Goal: Transaction & Acquisition: Book appointment/travel/reservation

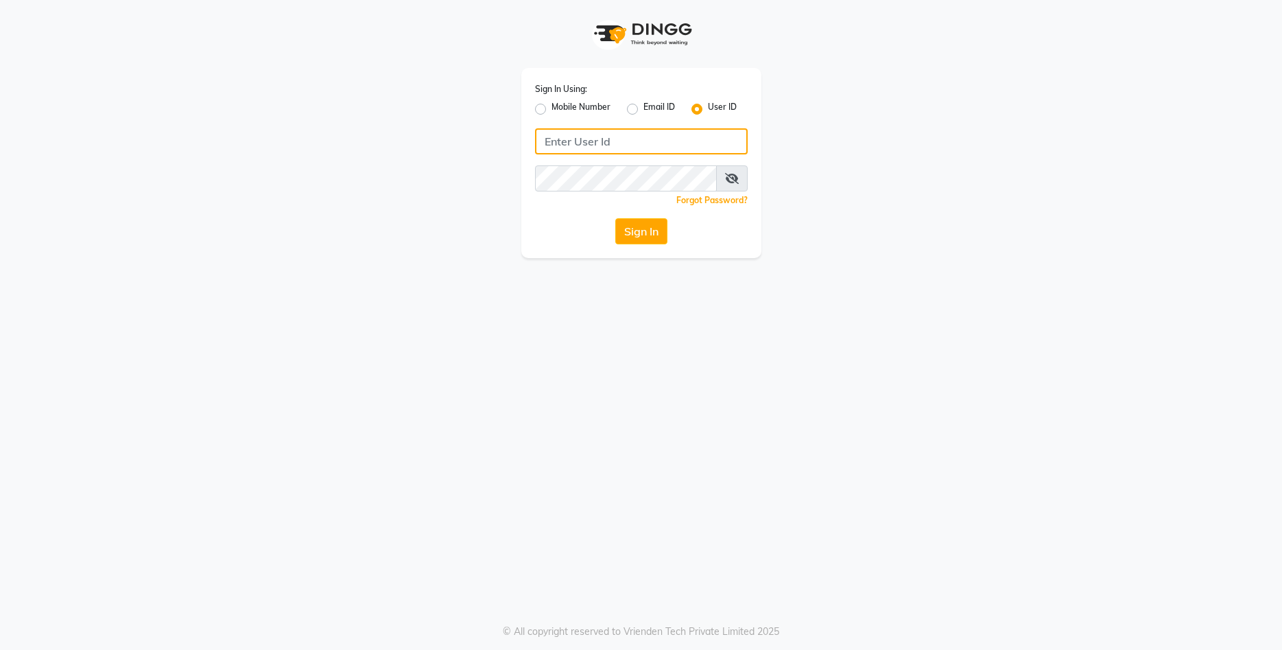
click at [674, 144] on input "Username" at bounding box center [641, 141] width 213 height 26
type input "J"
type input "pixcfamilysalon"
click at [644, 235] on button "Sign In" at bounding box center [641, 231] width 52 height 26
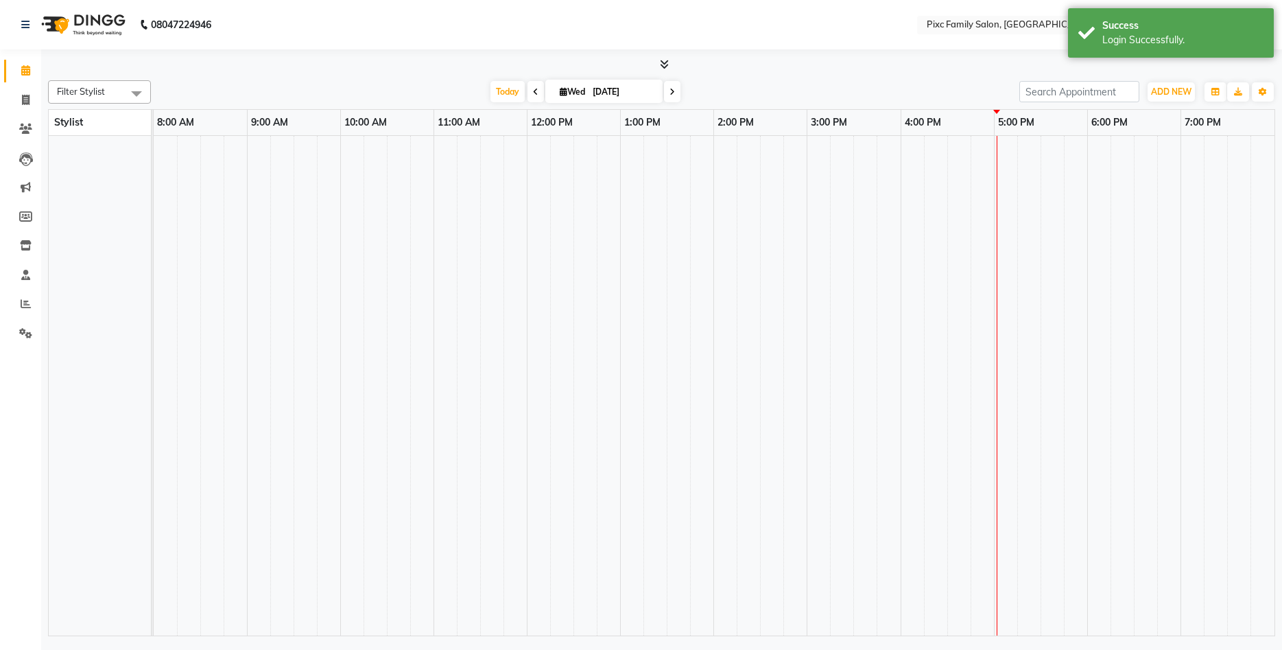
select select "en"
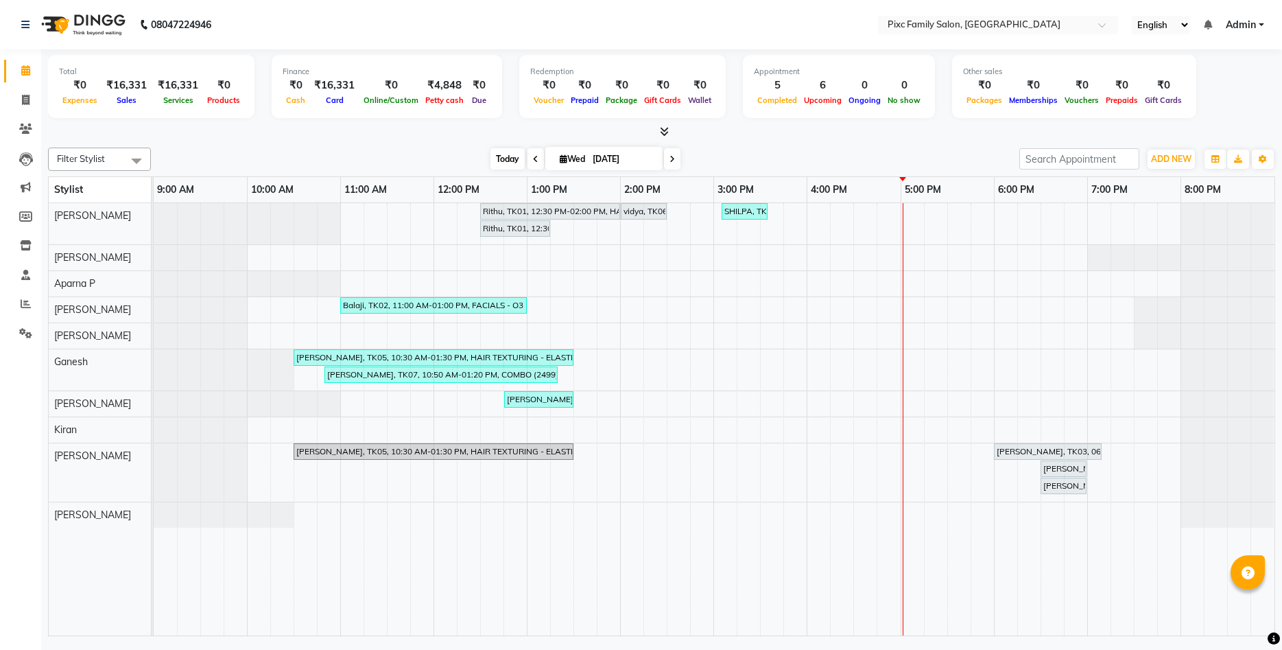
click at [501, 152] on span "Today" at bounding box center [507, 158] width 34 height 21
click at [596, 156] on input "[DATE]" at bounding box center [623, 159] width 69 height 21
select select "9"
select select "2025"
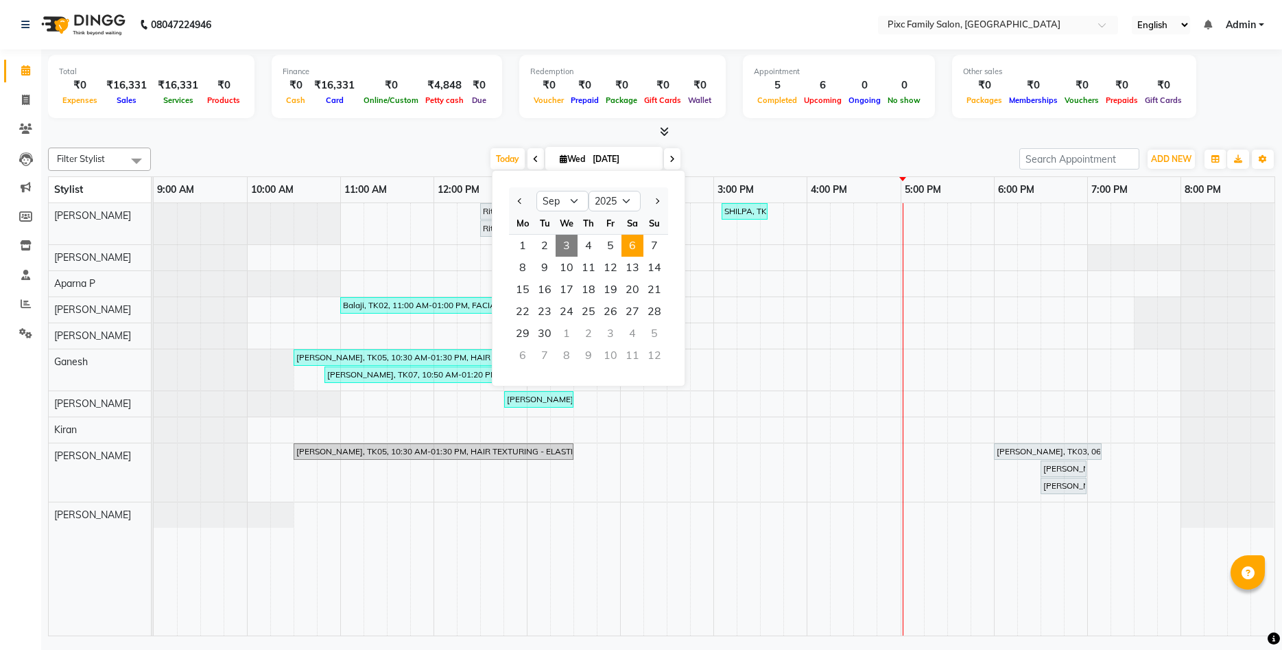
click at [631, 249] on span "6" at bounding box center [632, 246] width 22 height 22
type input "[DATE]"
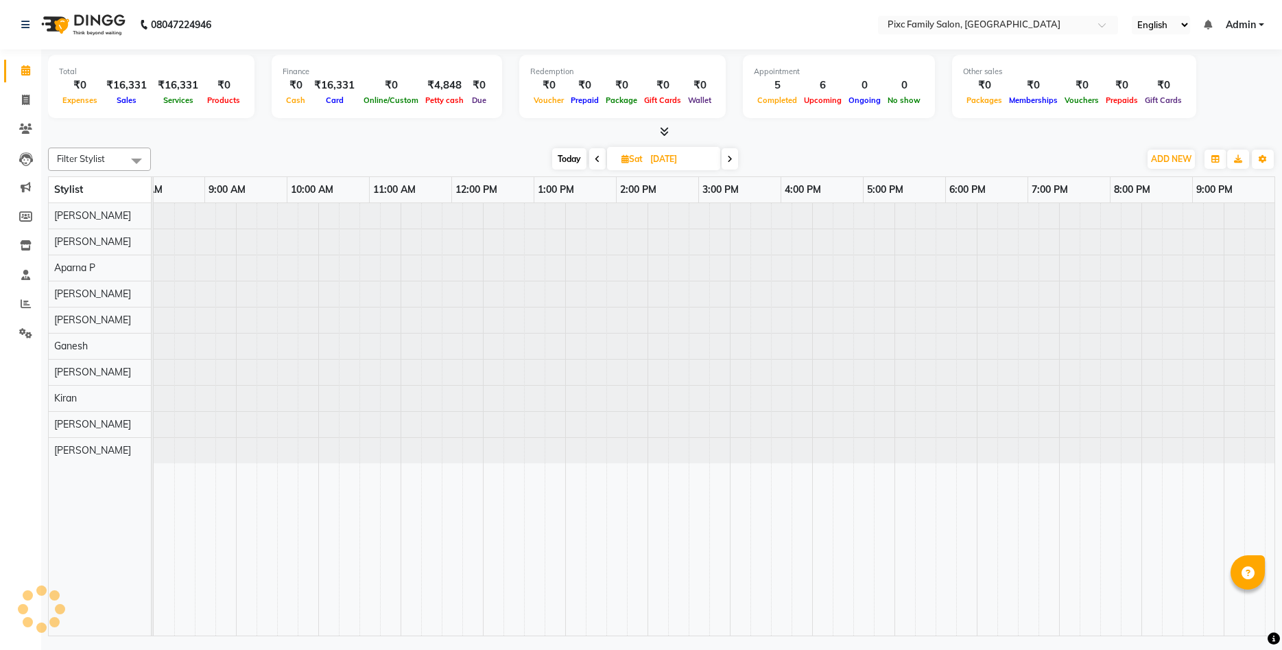
scroll to position [0, 32]
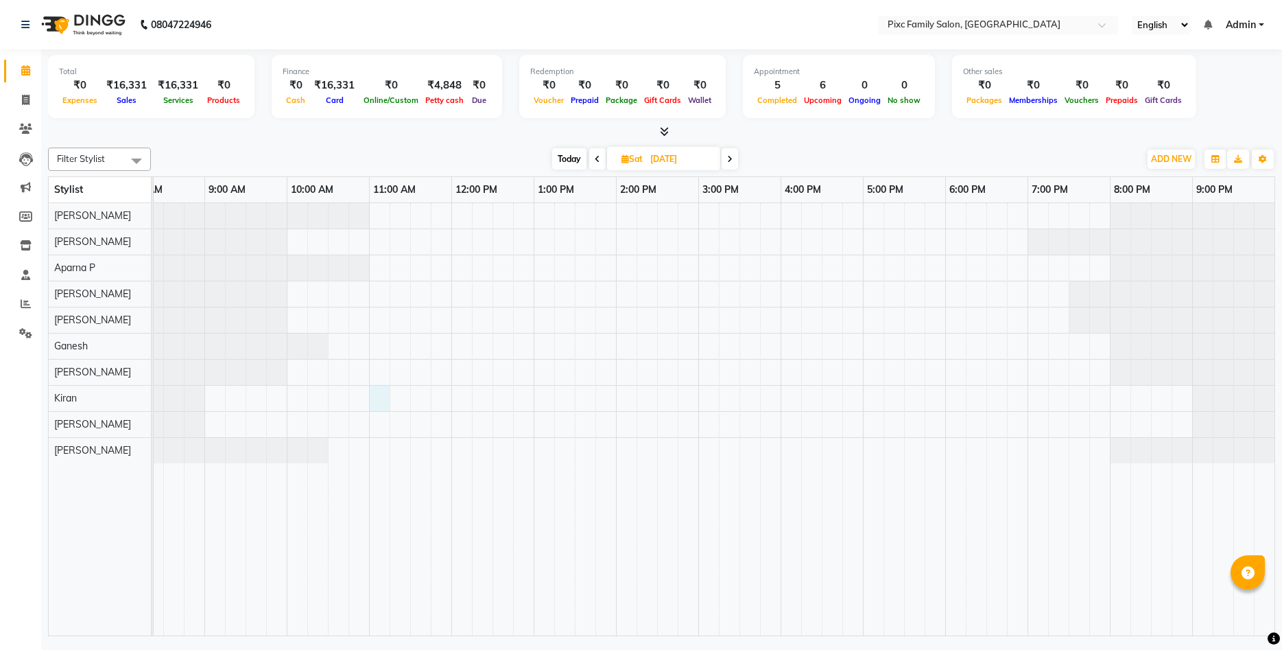
click at [370, 398] on div at bounding box center [698, 419] width 1152 height 433
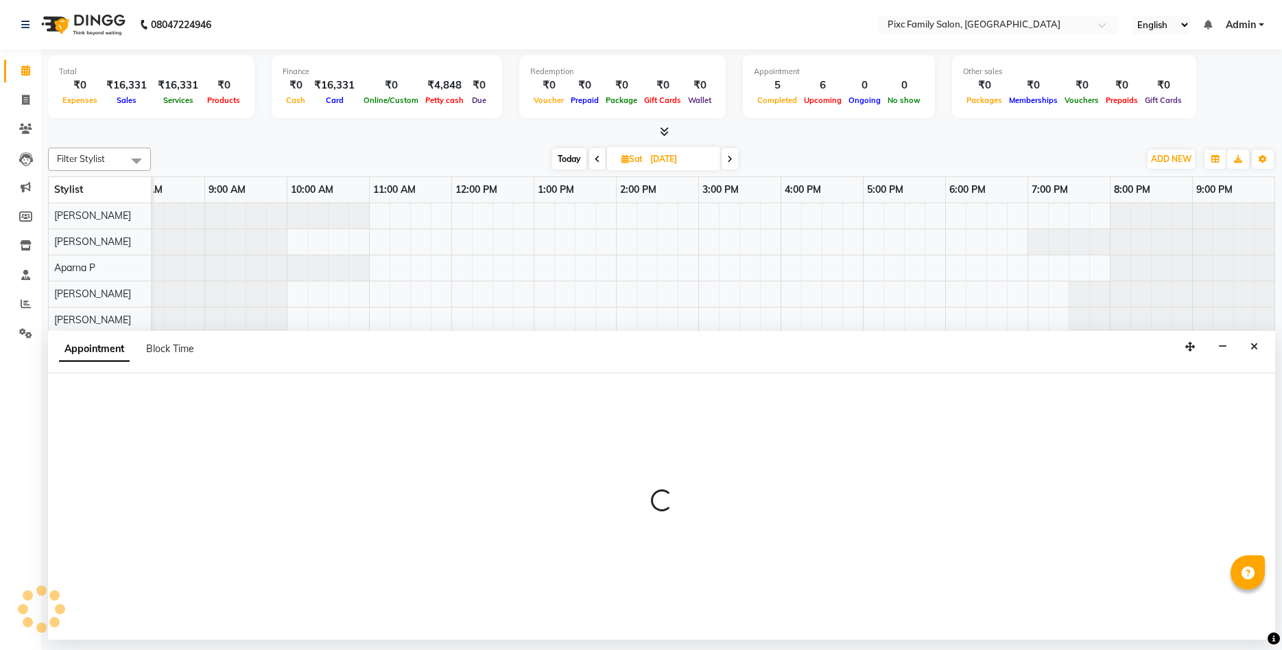
select select "64032"
select select "660"
select select "tentative"
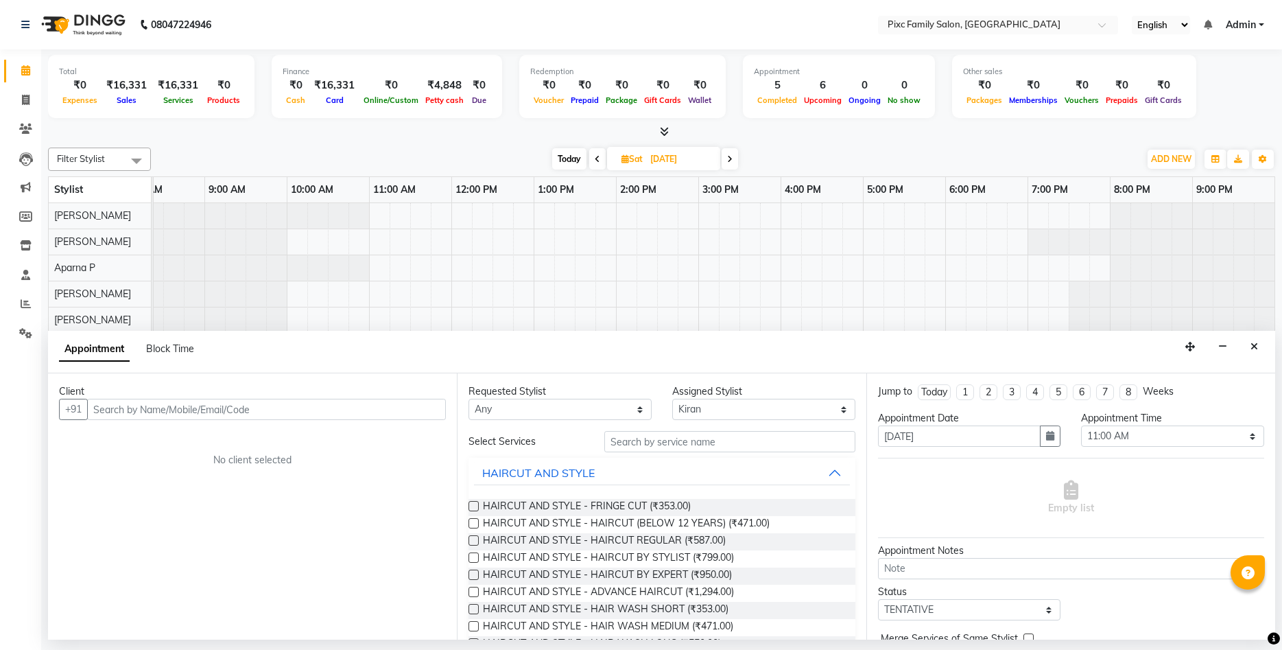
click at [169, 410] on input "text" at bounding box center [266, 409] width 359 height 21
type input "9880181668"
click at [405, 412] on span "Add Client" at bounding box center [417, 409] width 46 height 12
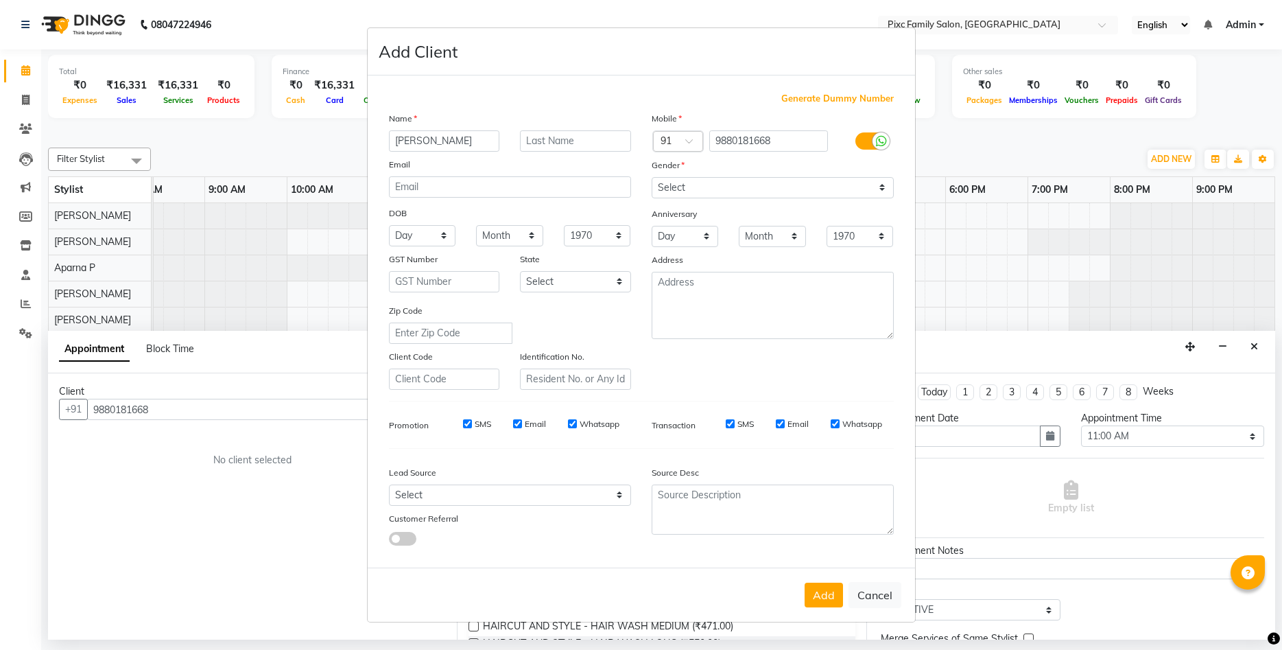
type input "[PERSON_NAME]"
click at [652, 177] on select "Select [DEMOGRAPHIC_DATA] [DEMOGRAPHIC_DATA] Other Prefer Not To Say" at bounding box center [773, 187] width 242 height 21
select select "[DEMOGRAPHIC_DATA]"
click option "[DEMOGRAPHIC_DATA]" at bounding box center [0, 0] width 0 height 0
click at [817, 604] on button "Add" at bounding box center [824, 594] width 38 height 25
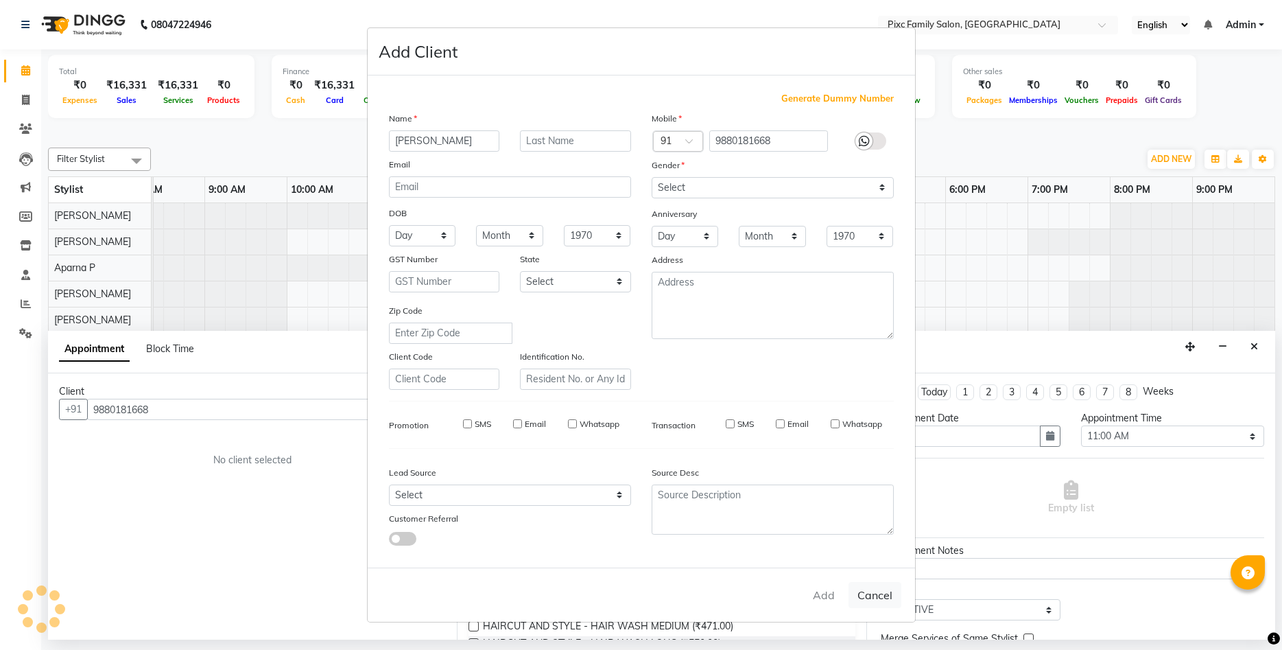
select select
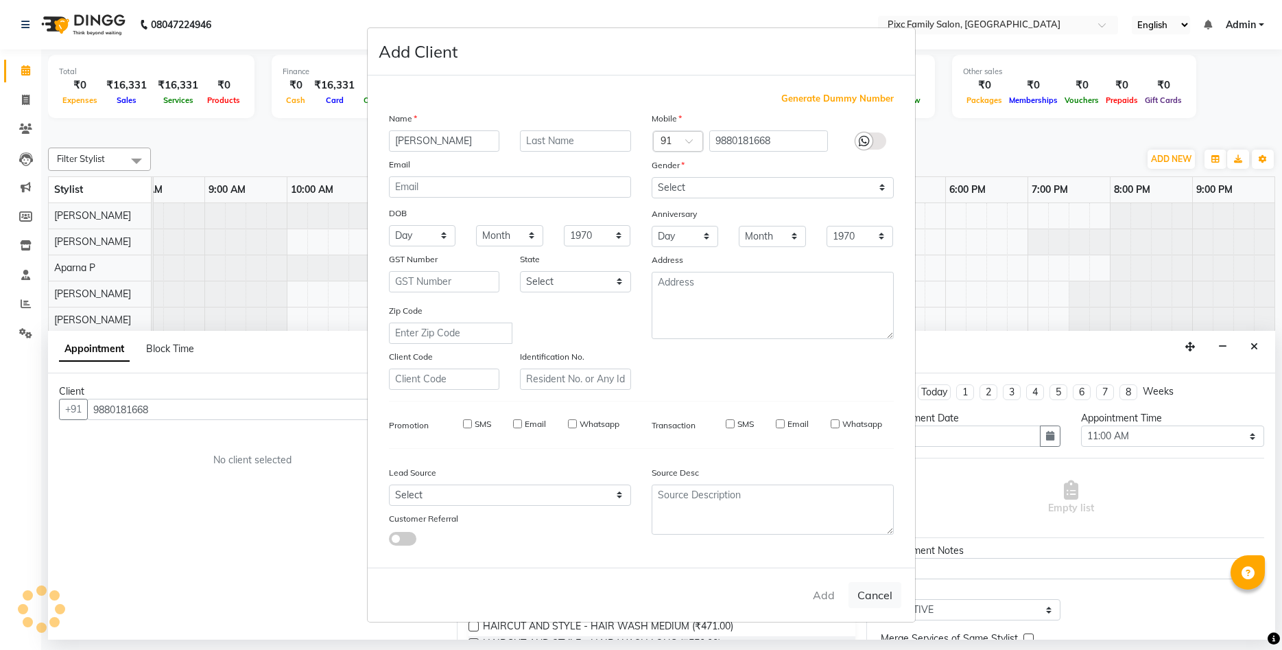
select select
checkbox input "false"
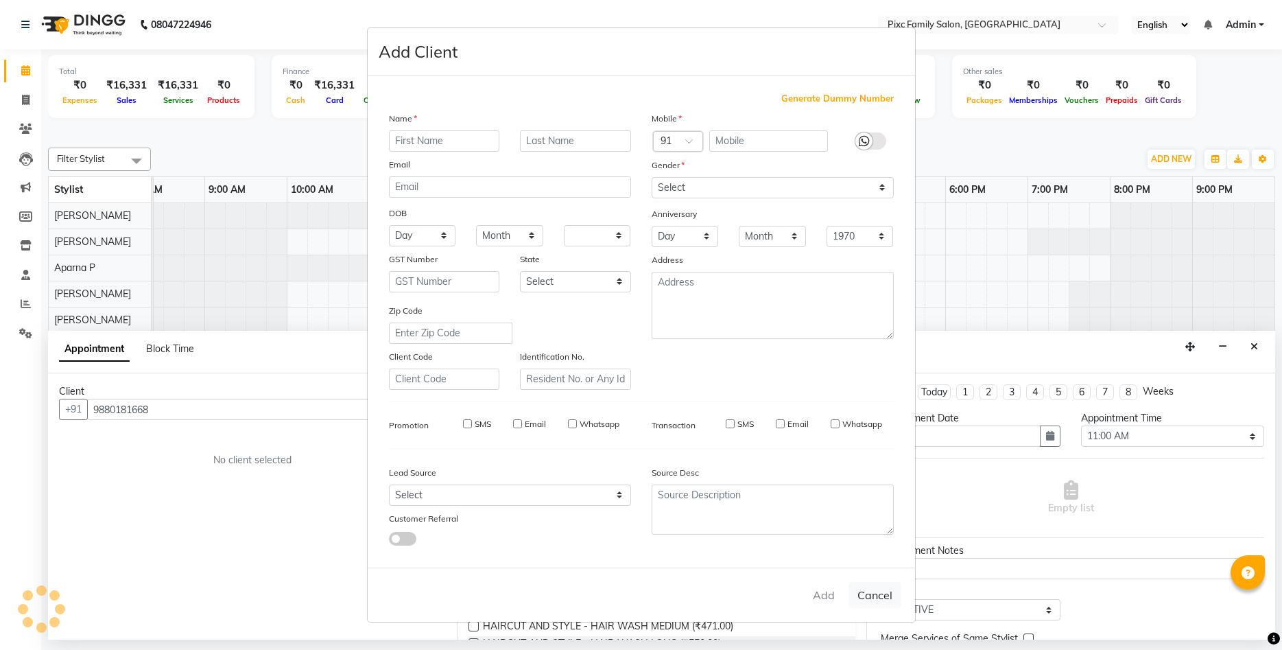
checkbox input "false"
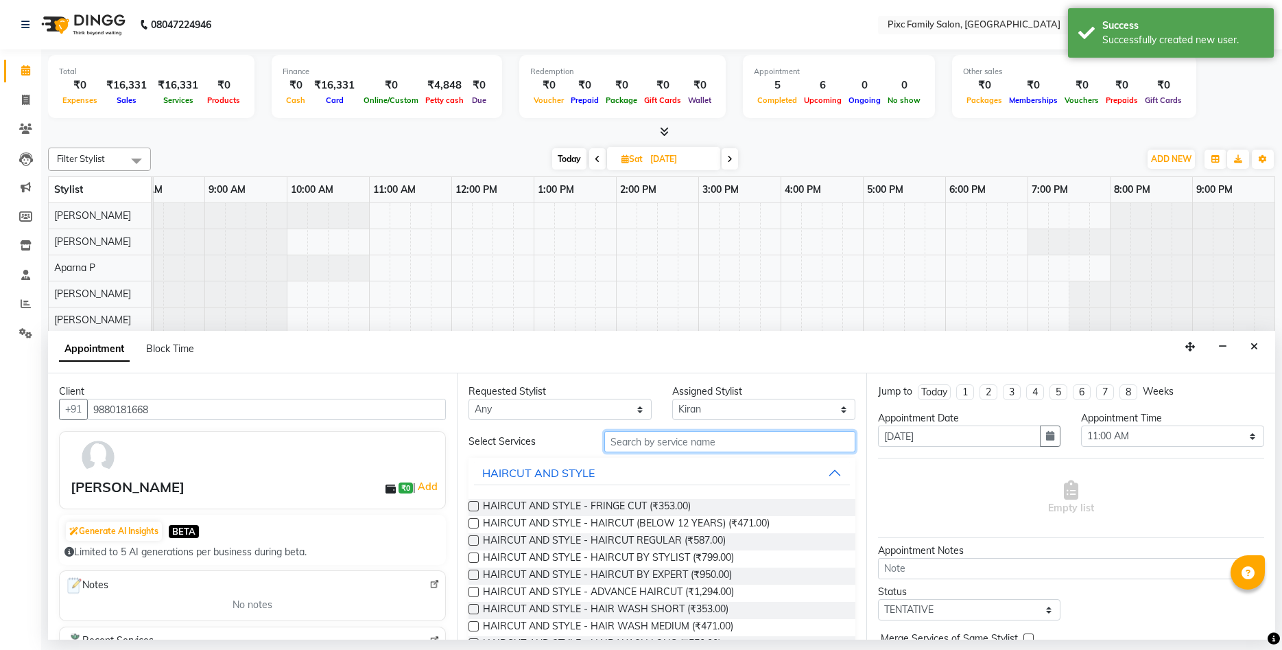
click at [726, 450] on input "text" at bounding box center [729, 441] width 251 height 21
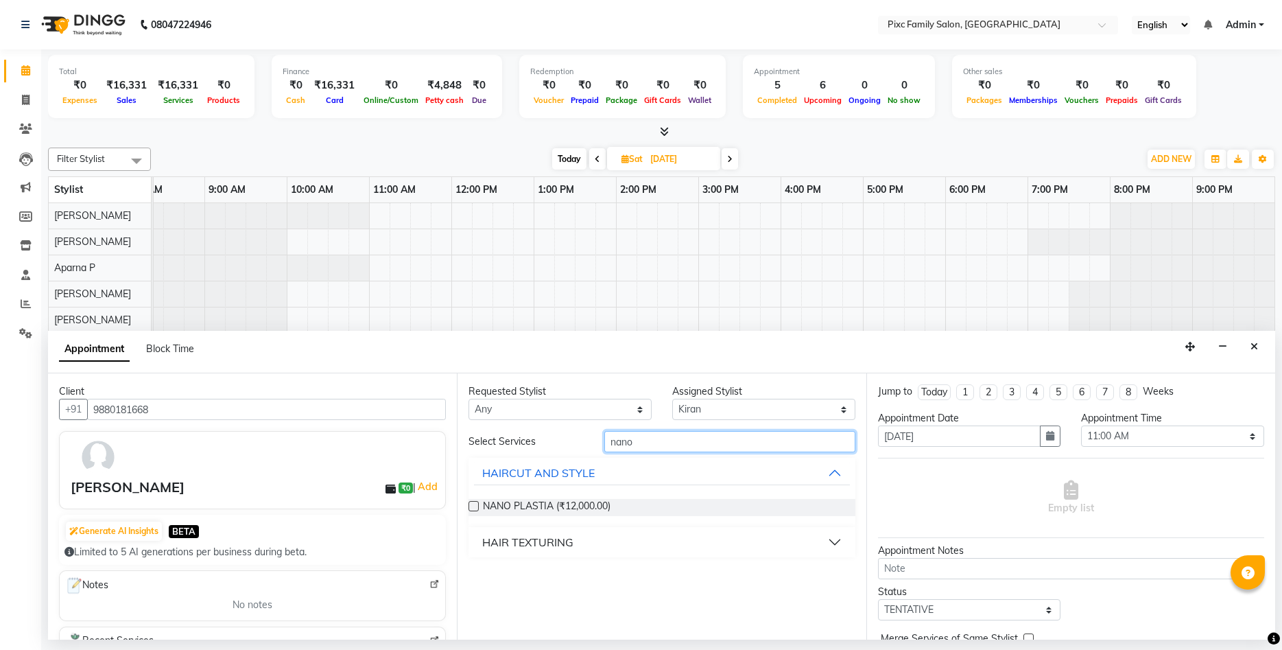
type input "nano"
click at [473, 501] on label at bounding box center [474, 506] width 10 height 10
click at [473, 503] on input "checkbox" at bounding box center [473, 507] width 9 height 9
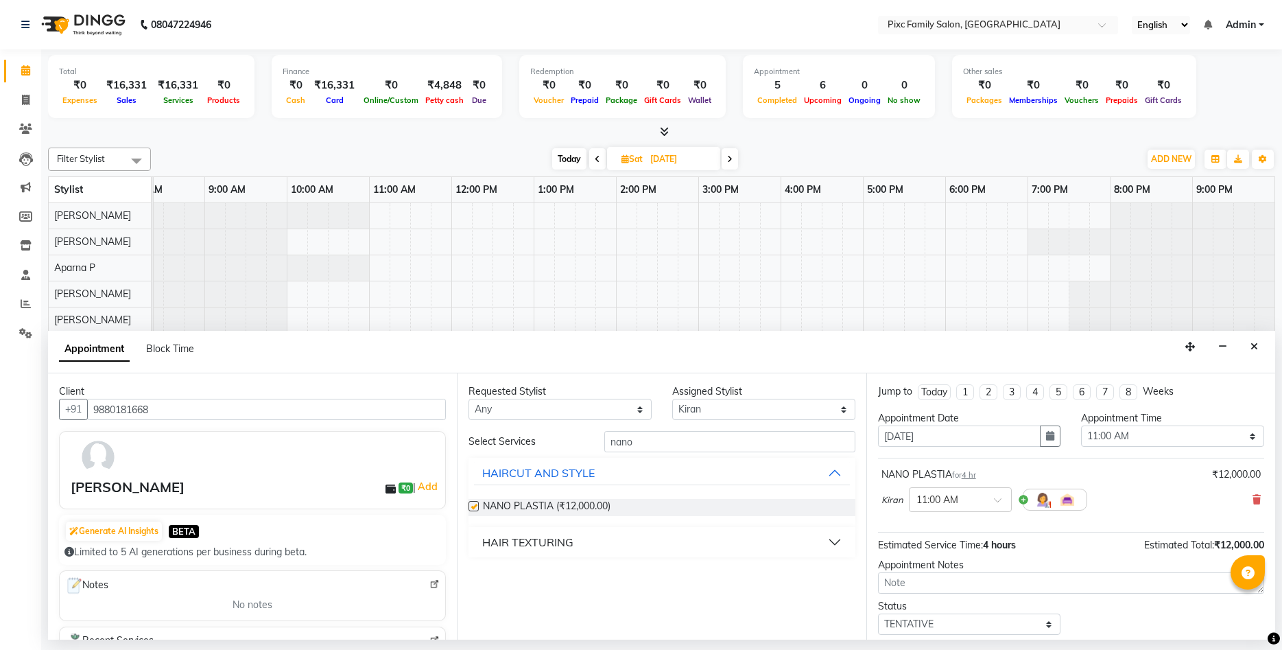
checkbox input "false"
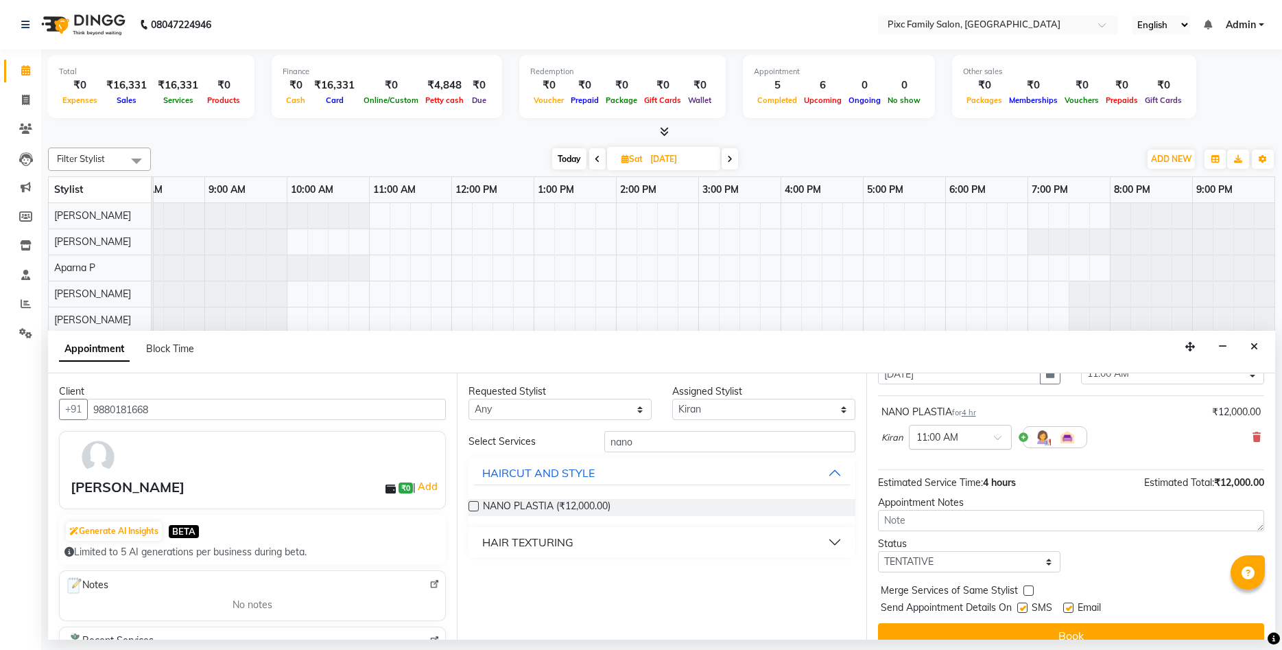
scroll to position [82, 0]
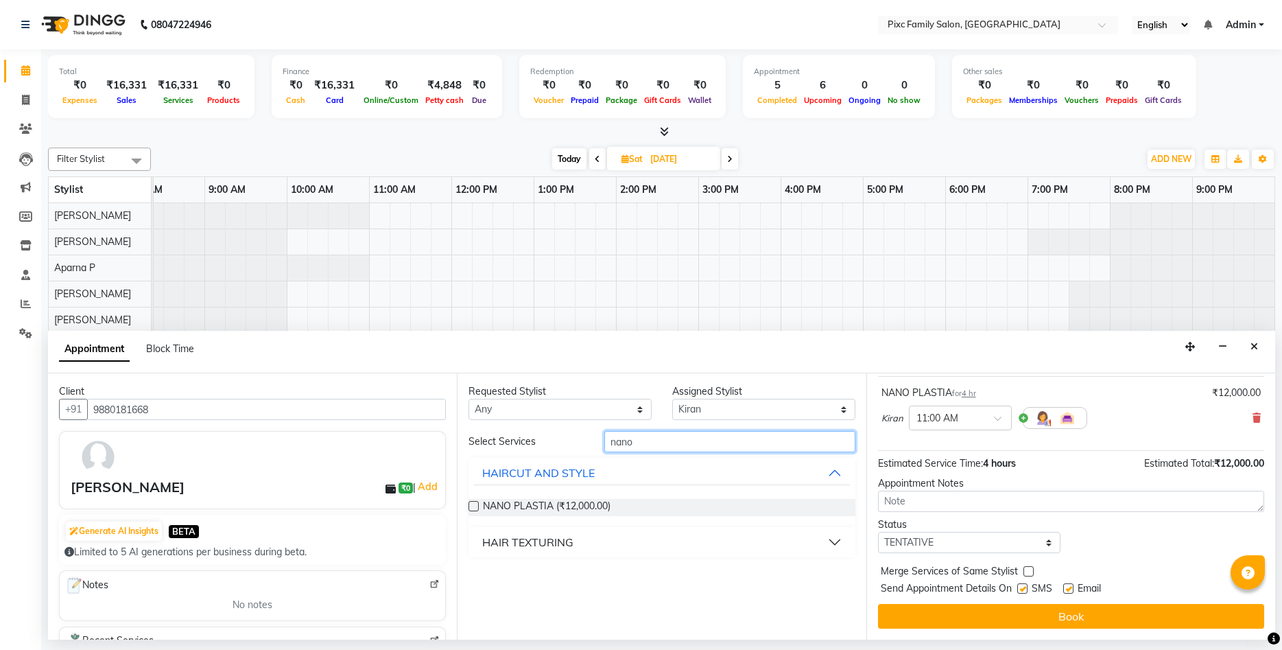
click at [665, 440] on input "nano" at bounding box center [729, 441] width 251 height 21
type input "n"
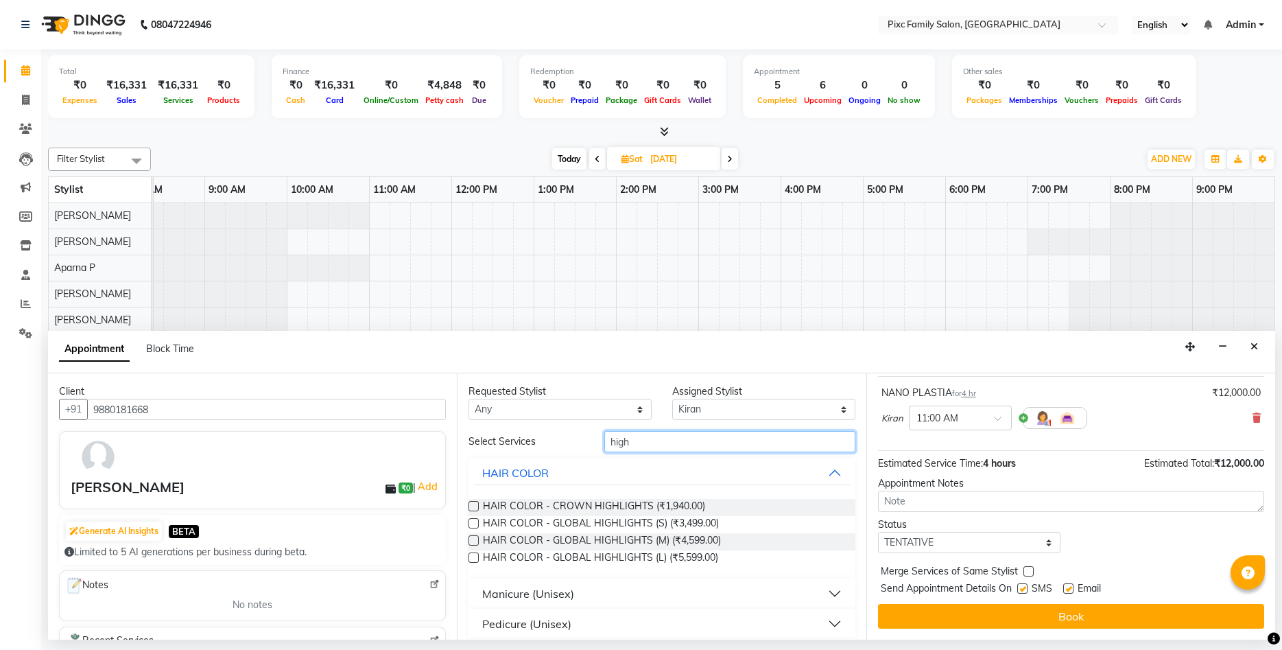
type input "high"
click at [474, 537] on label at bounding box center [474, 540] width 10 height 10
click at [474, 537] on input "checkbox" at bounding box center [473, 541] width 9 height 9
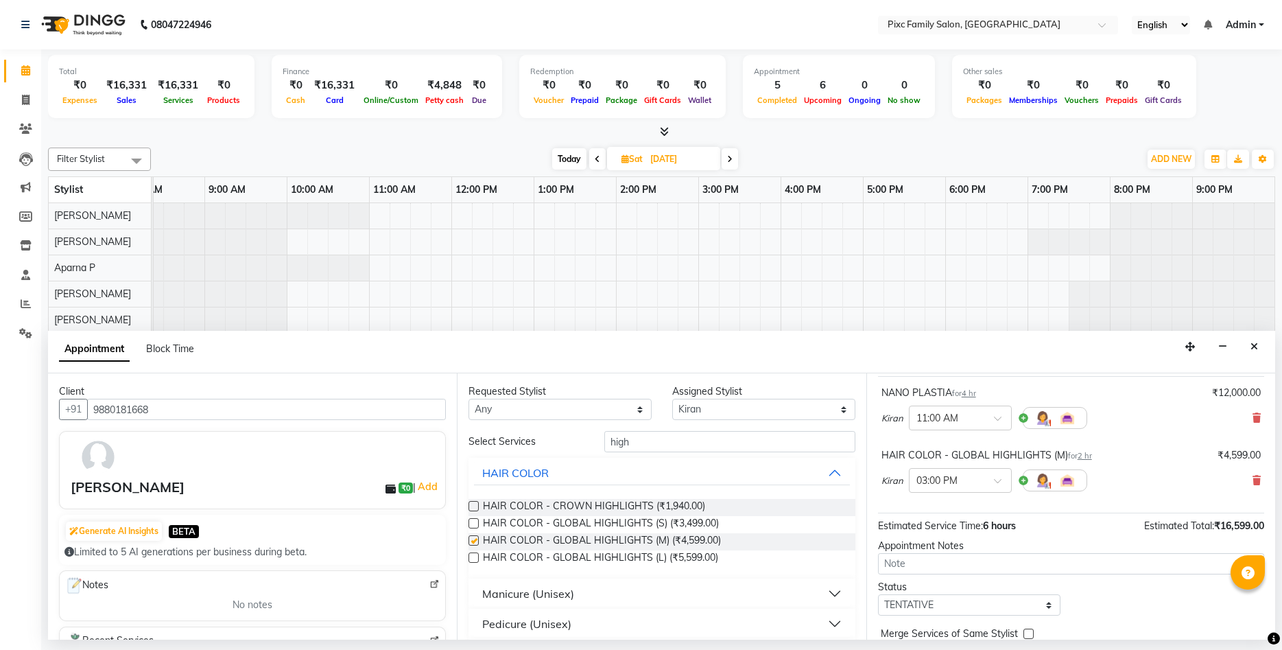
scroll to position [144, 0]
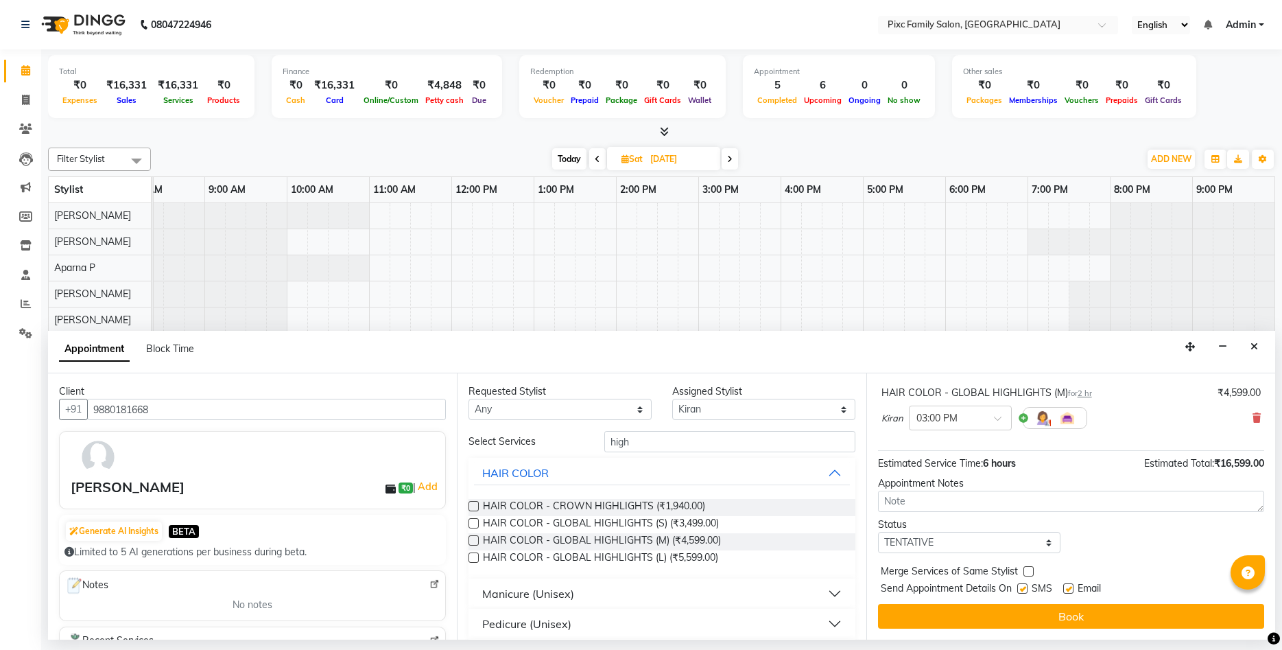
checkbox input "false"
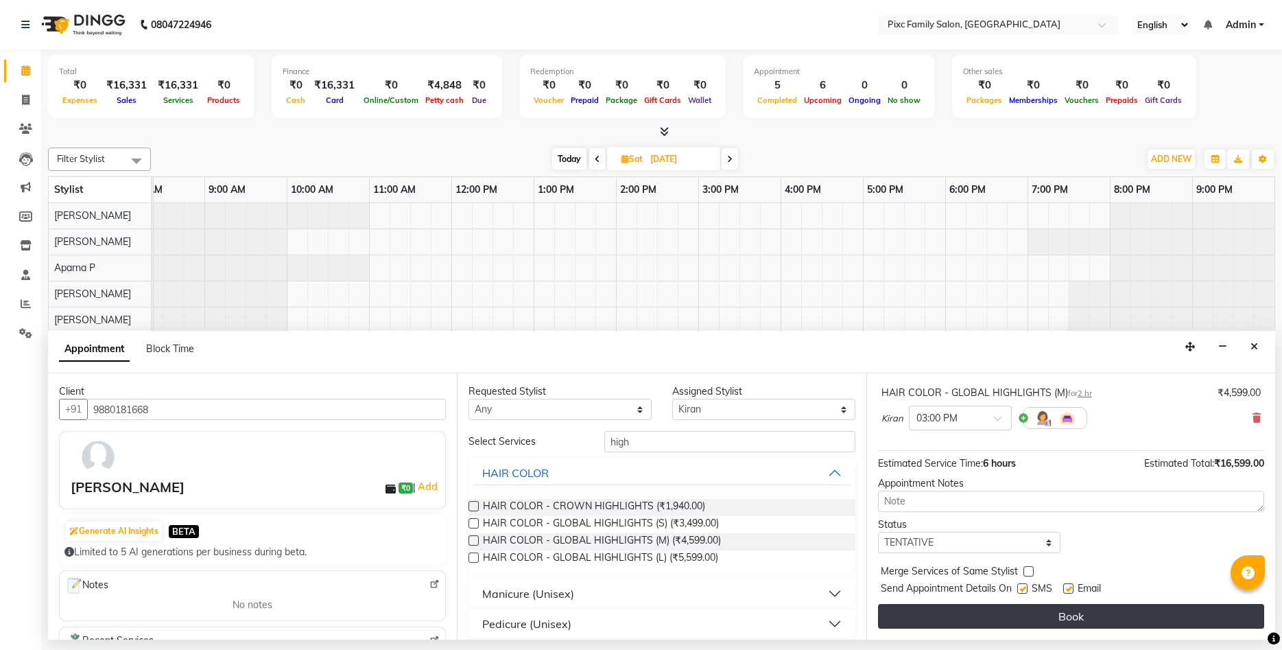
click at [1034, 618] on button "Book" at bounding box center [1071, 616] width 386 height 25
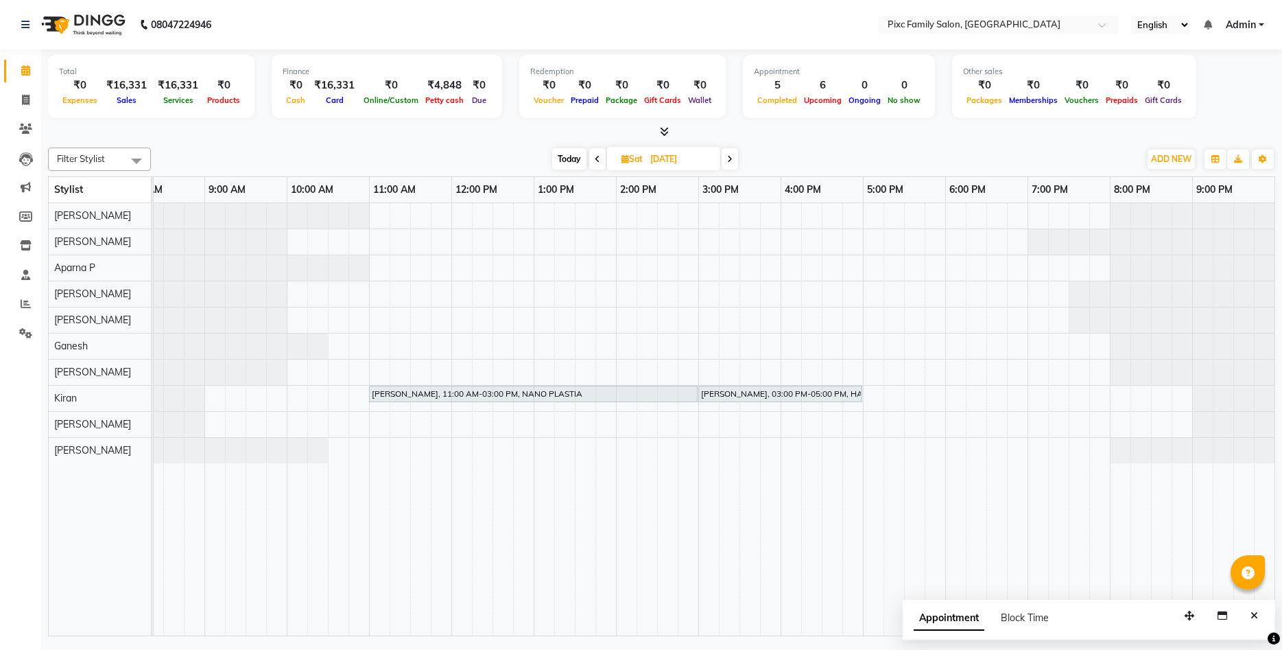
click at [569, 157] on span "Today" at bounding box center [569, 158] width 34 height 21
type input "[DATE]"
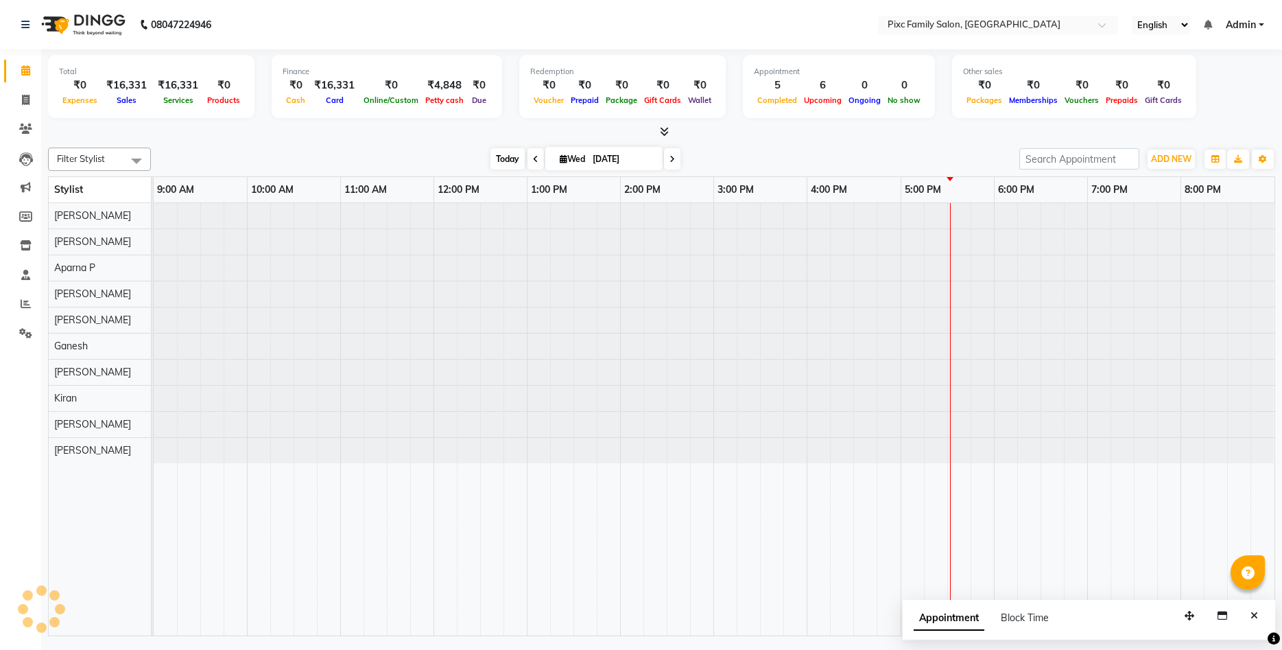
scroll to position [0, 0]
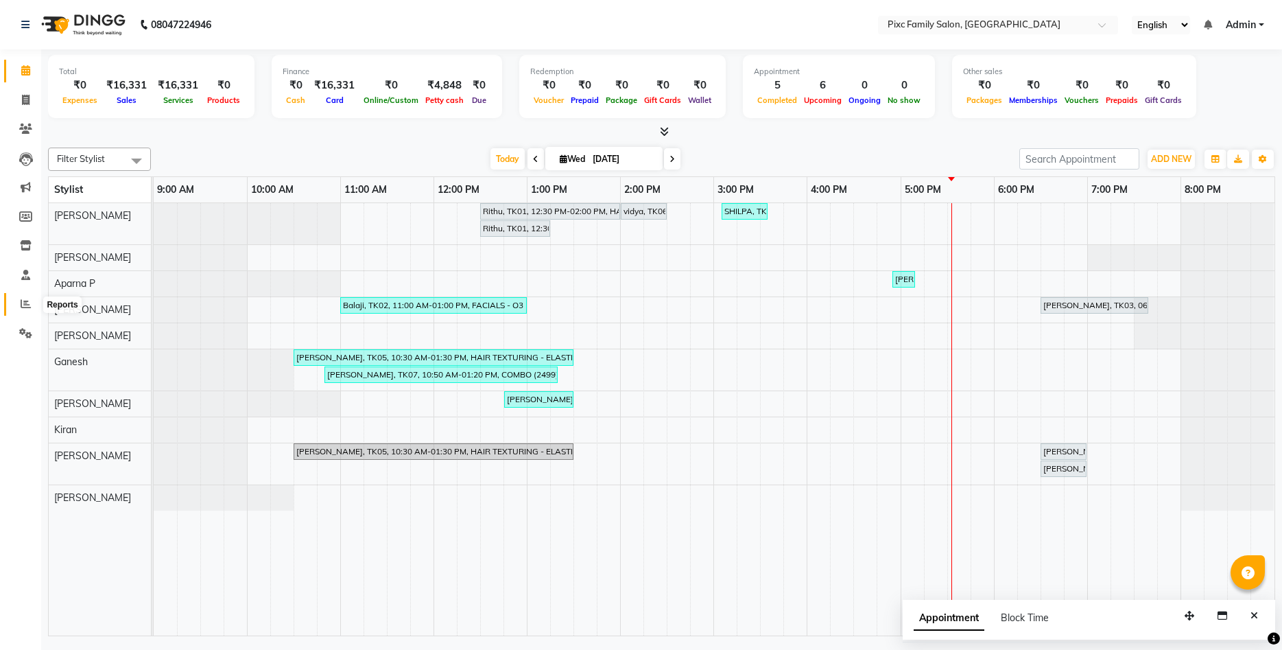
click at [24, 304] on icon at bounding box center [26, 303] width 10 height 10
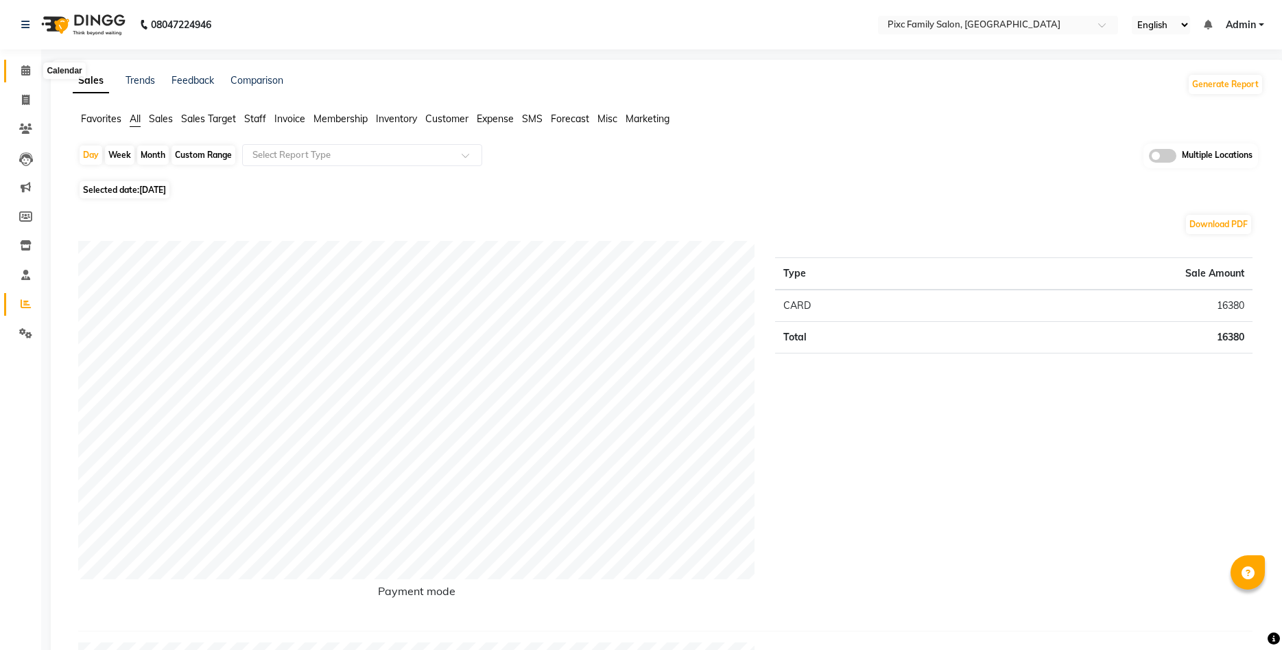
click at [25, 71] on icon at bounding box center [25, 70] width 9 height 10
